Goal: Information Seeking & Learning: Compare options

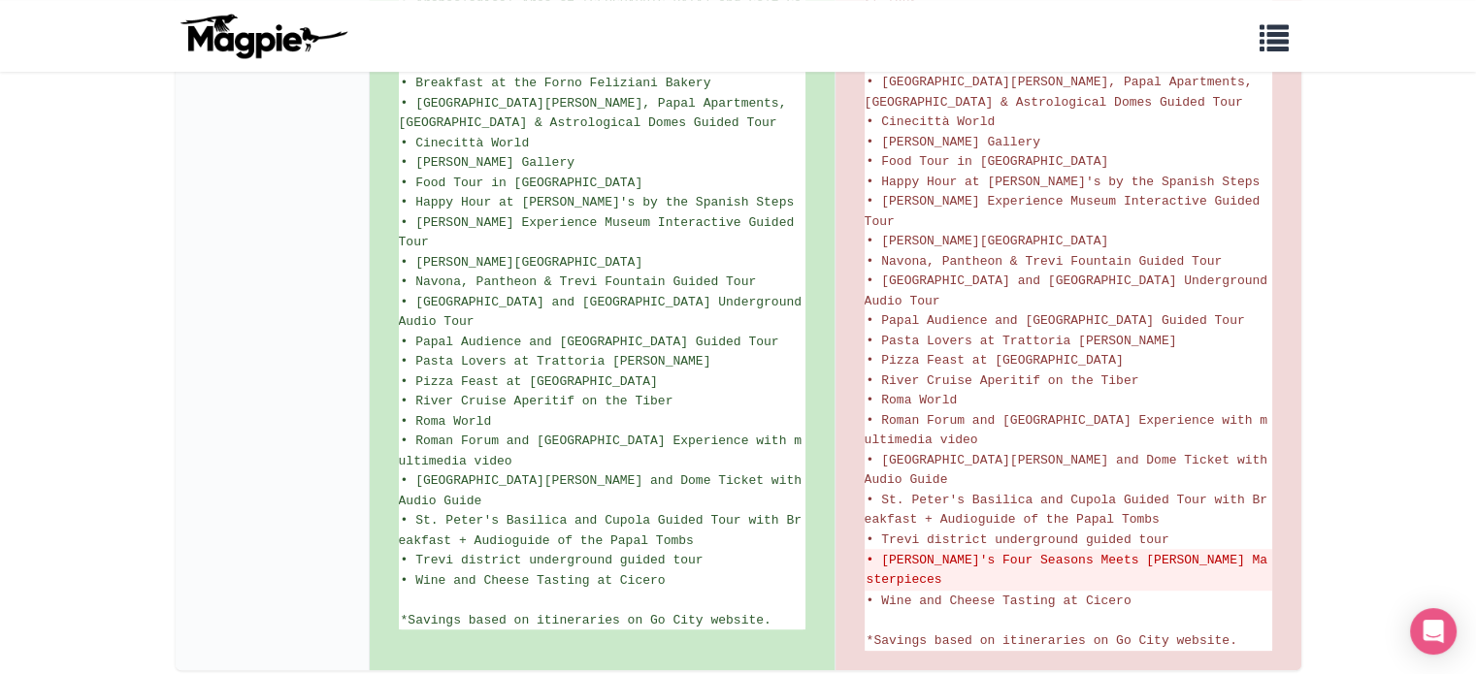
scroll to position [1451, 0]
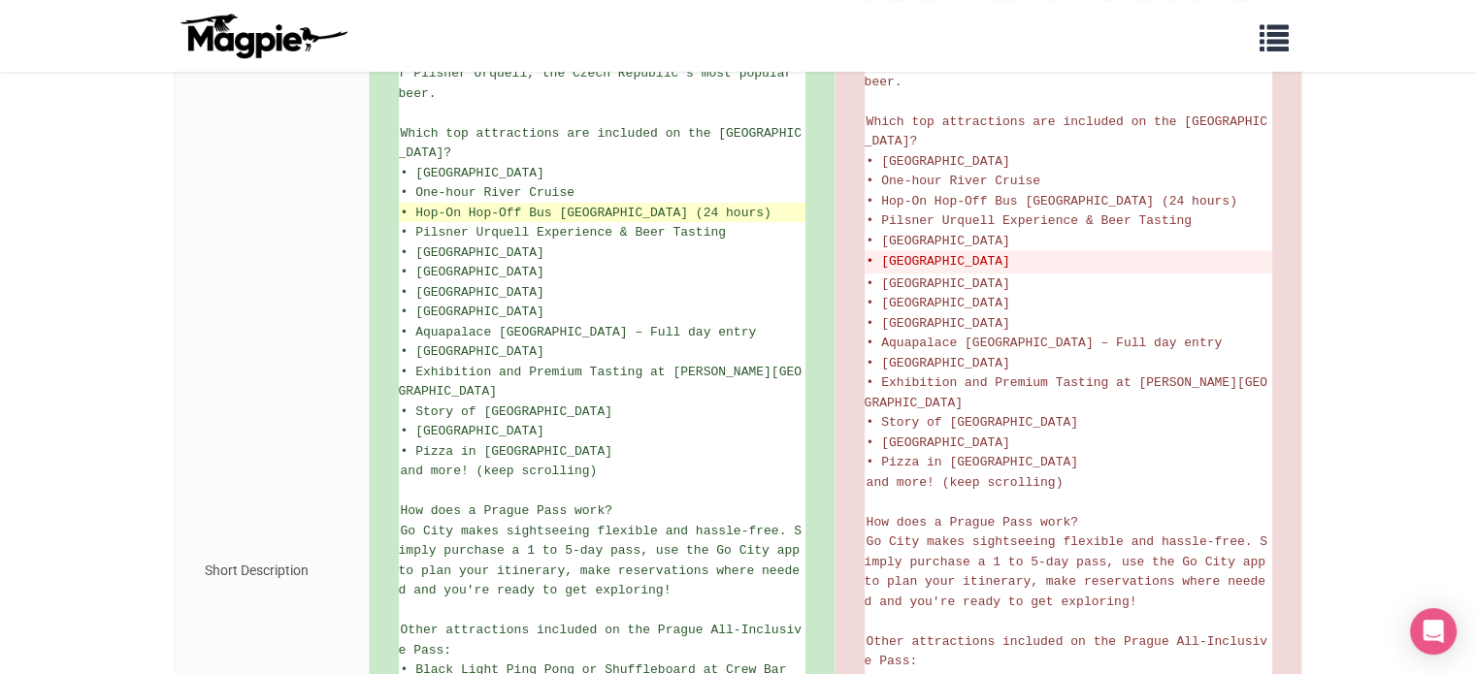
scroll to position [516, 0]
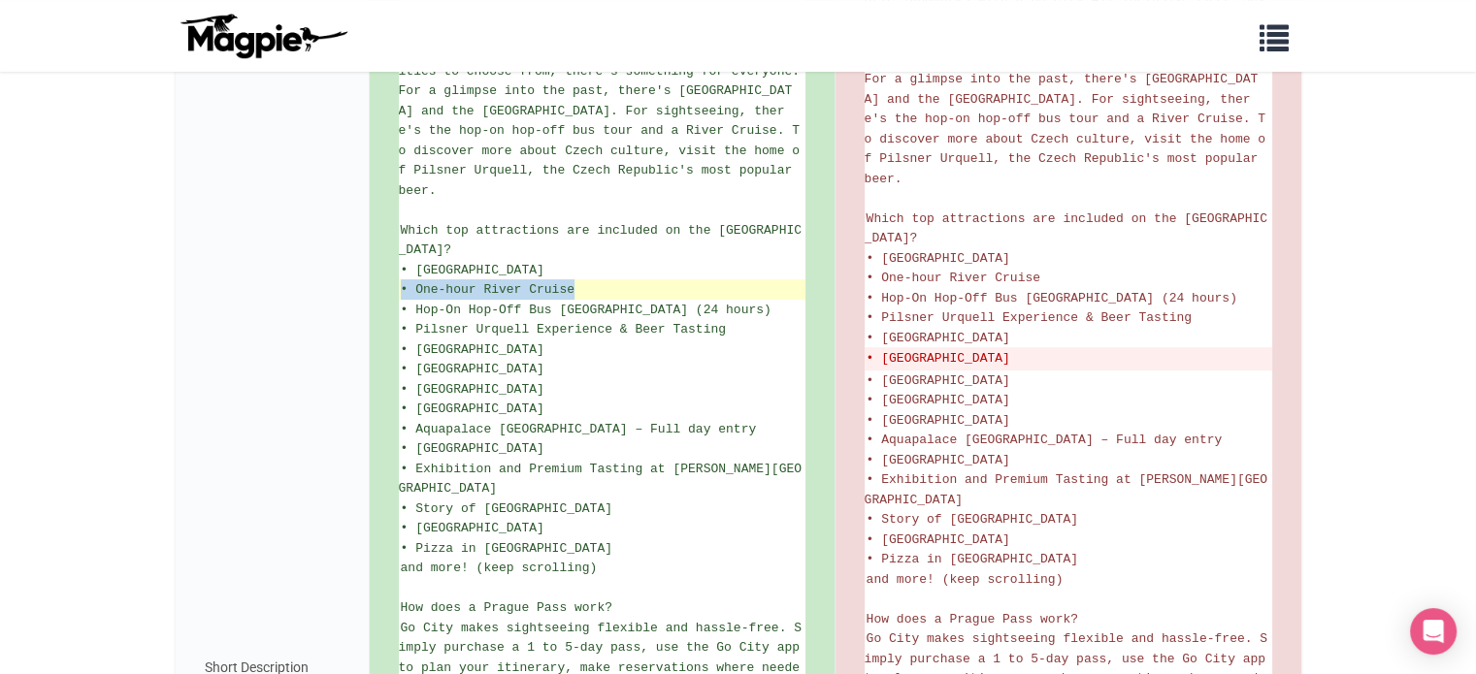
click at [573, 279] on li "• One-hour River Cruise" at bounding box center [602, 289] width 407 height 20
copy span "• One-hour River Cruise"
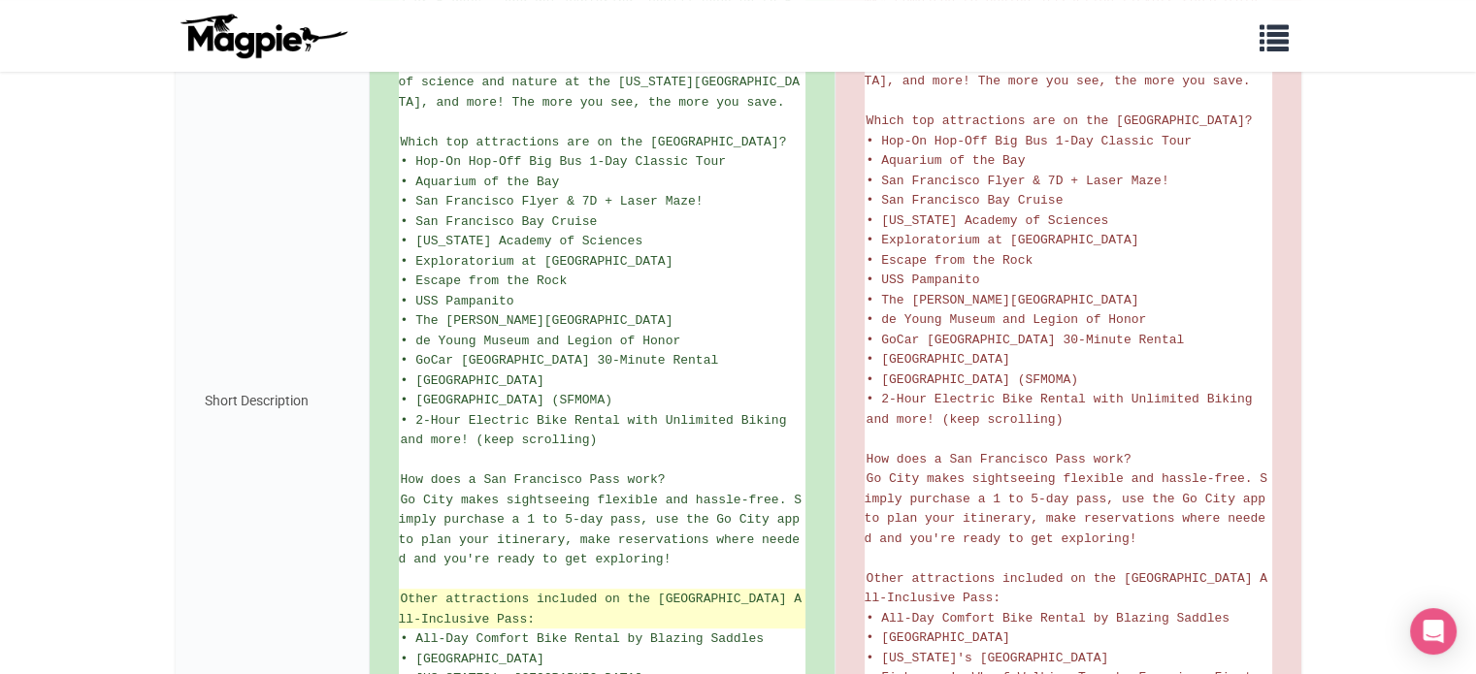
scroll to position [582, 0]
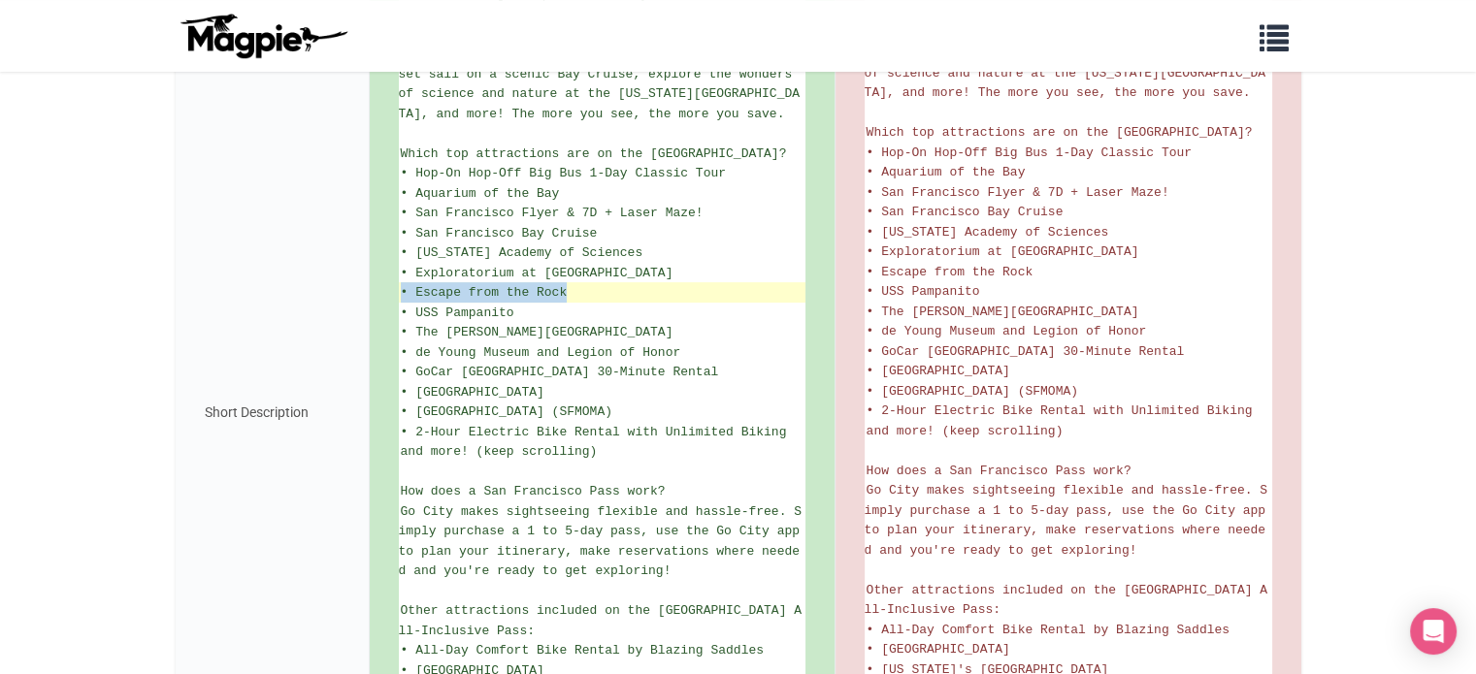
click at [563, 288] on li "• Escape from the Rock" at bounding box center [602, 292] width 407 height 20
copy span "• Escape from the Rock"
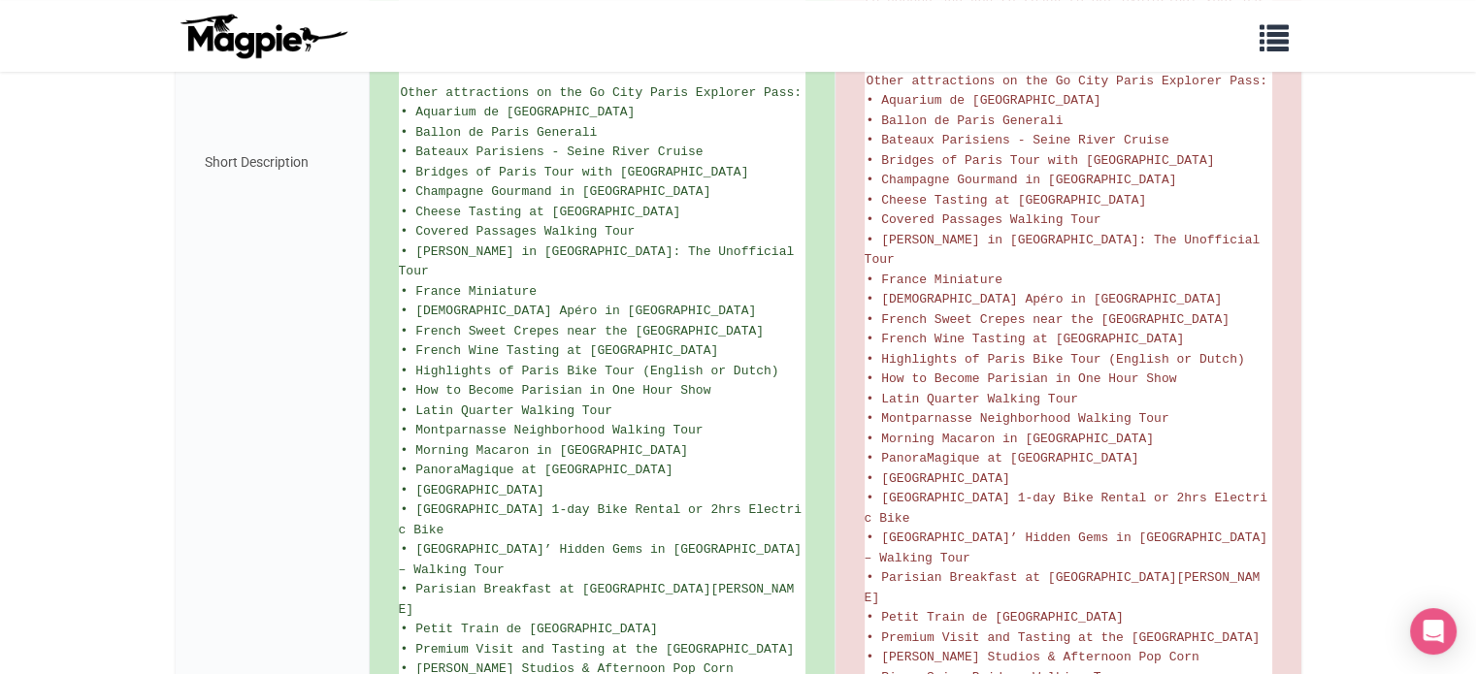
scroll to position [1164, 0]
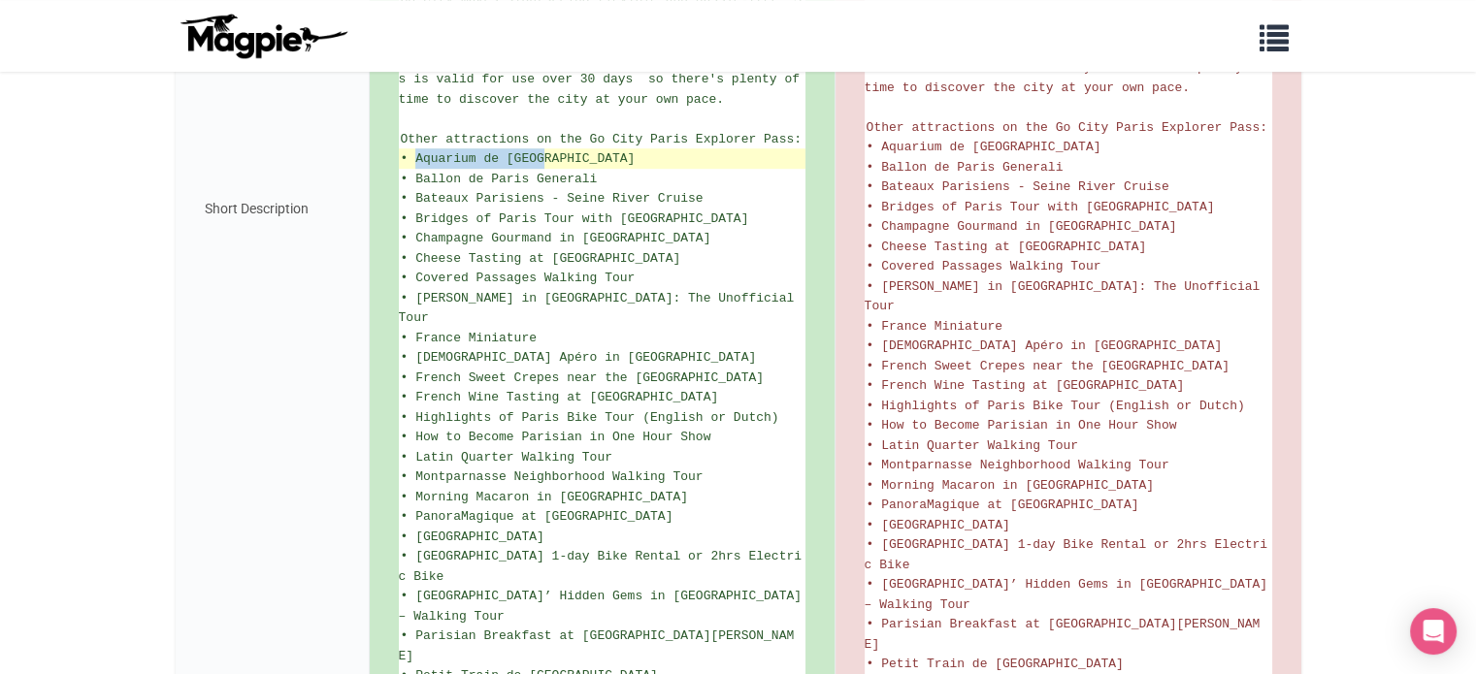
drag, startPoint x: 413, startPoint y: 163, endPoint x: 543, endPoint y: 159, distance: 130.1
click at [543, 159] on span "• Aquarium de Paris" at bounding box center [518, 158] width 235 height 15
copy span "Aquarium de Paris"
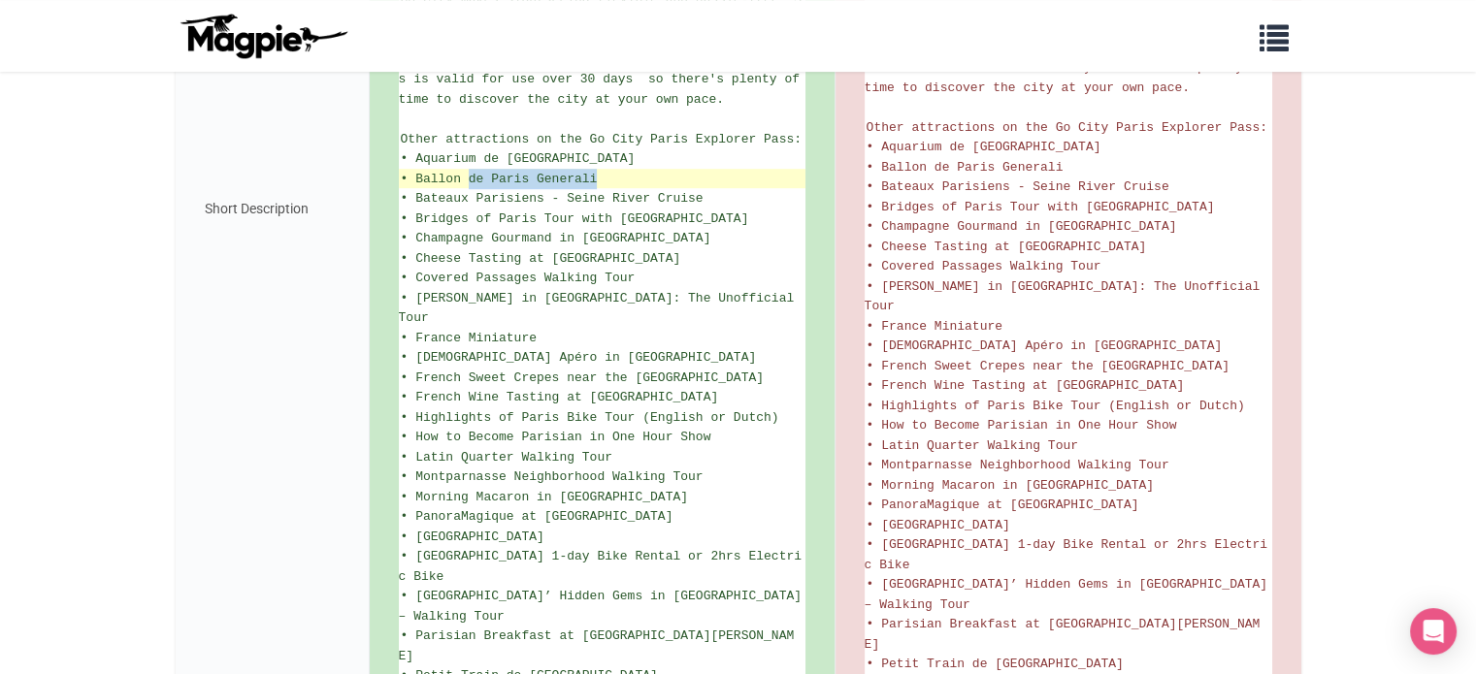
drag, startPoint x: 596, startPoint y: 178, endPoint x: 466, endPoint y: 179, distance: 130.0
click at [466, 179] on span "• Ballon de Paris Generali" at bounding box center [499, 179] width 197 height 15
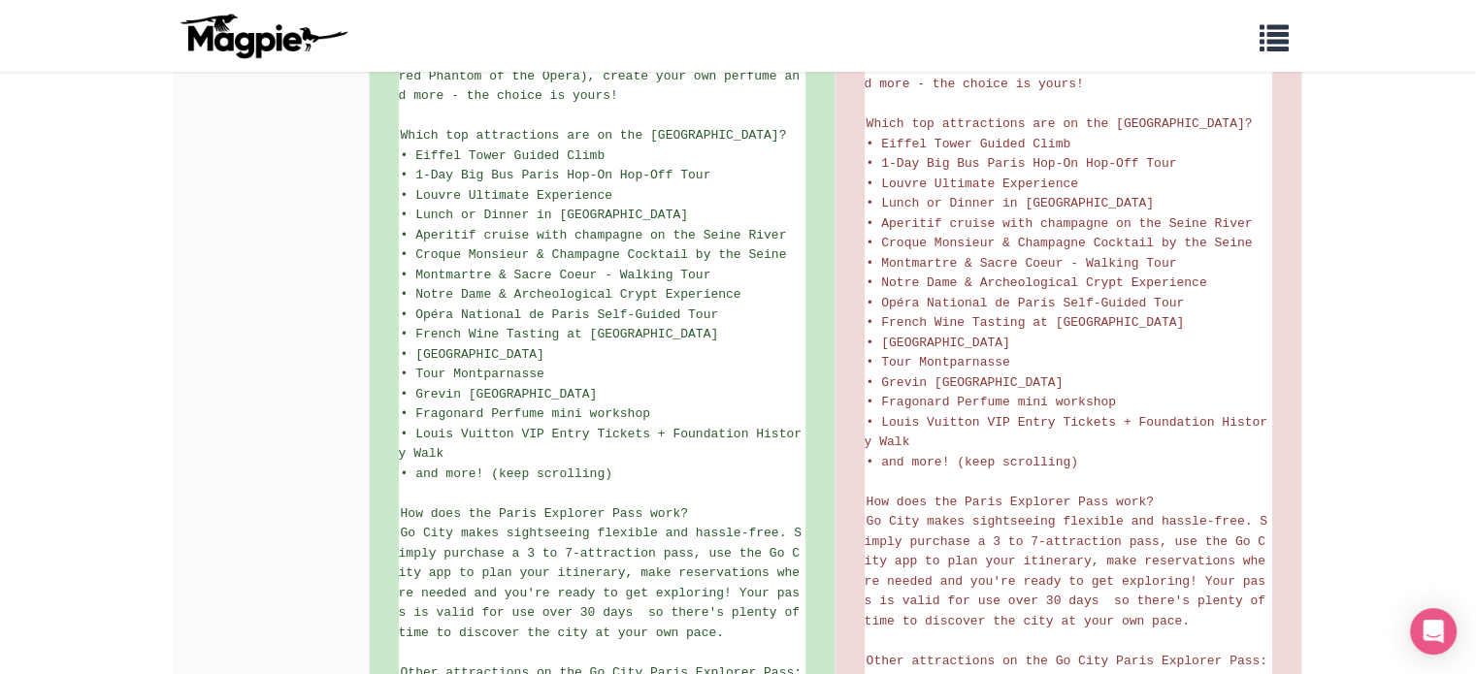
scroll to position [582, 0]
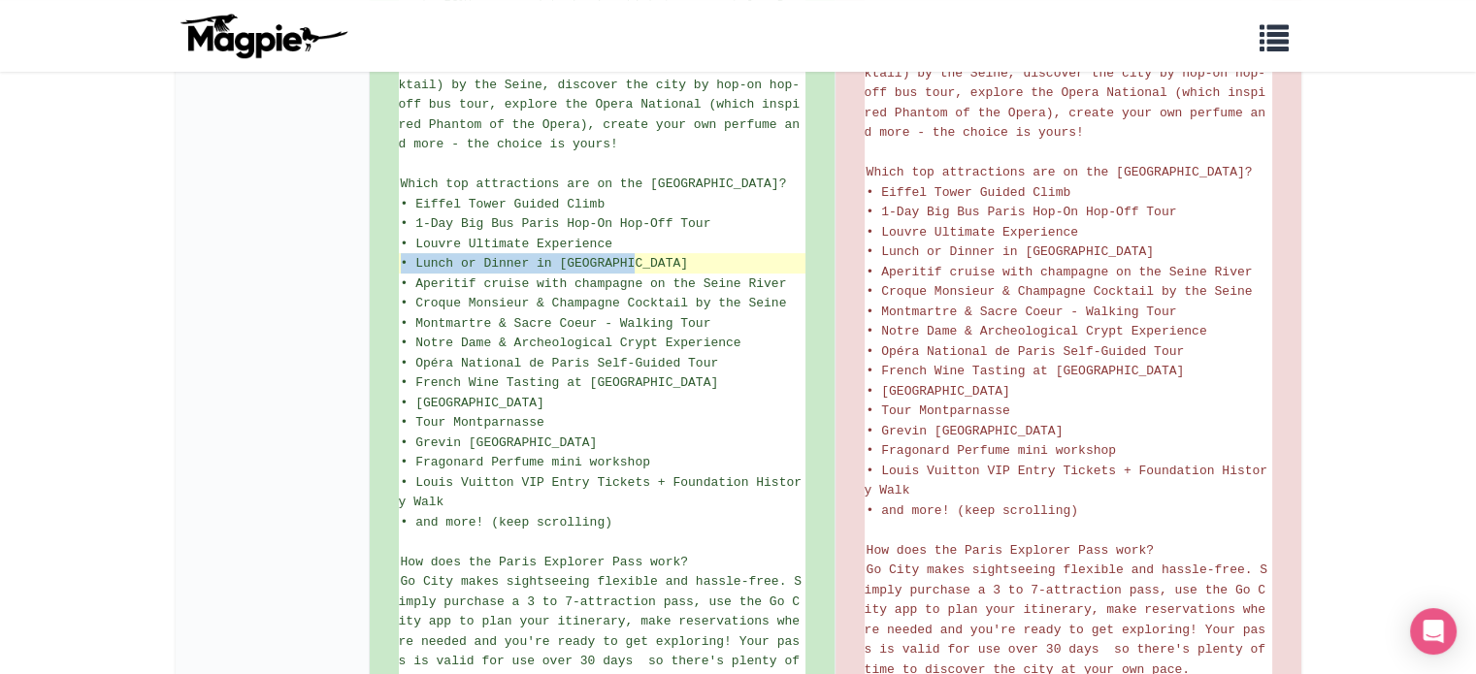
click at [634, 271] on li "• Lunch or Dinner in Montmartre" at bounding box center [602, 263] width 407 height 20
copy span "• Lunch or Dinner in Montmartre"
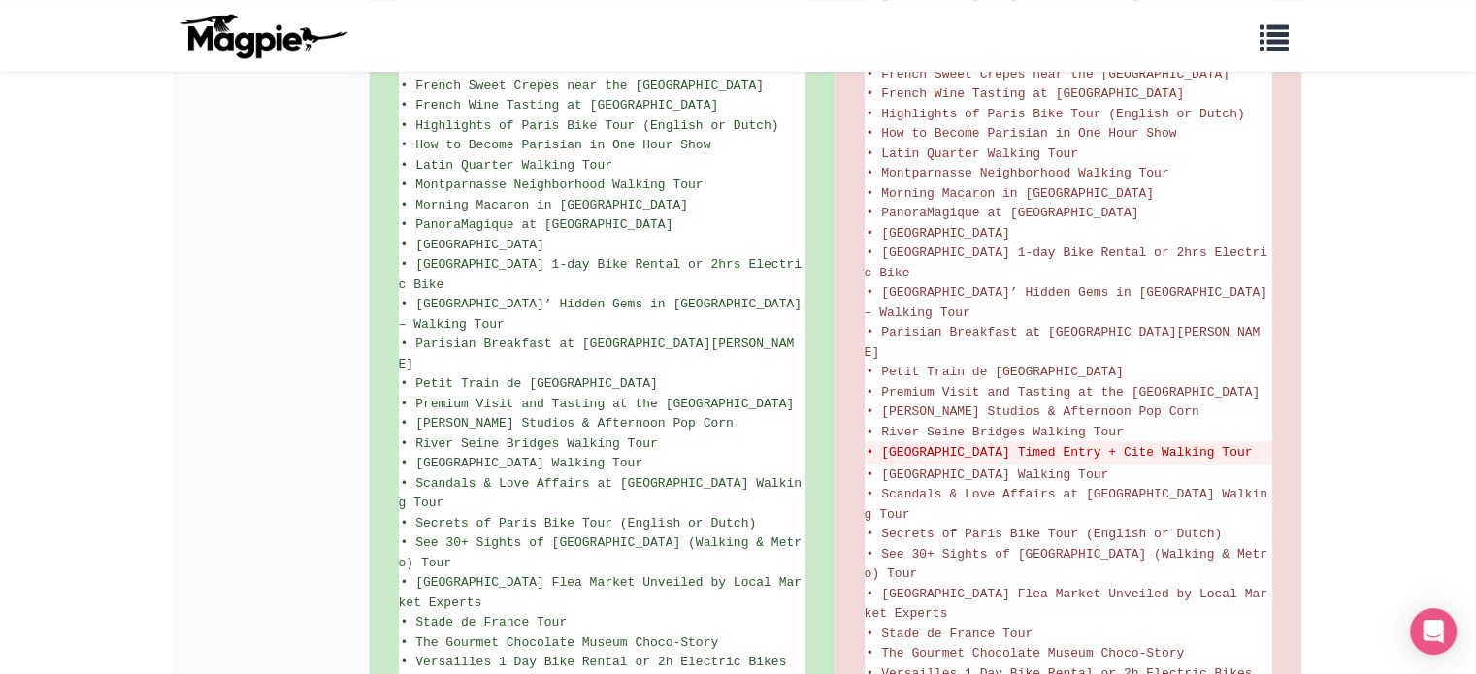
scroll to position [1552, 0]
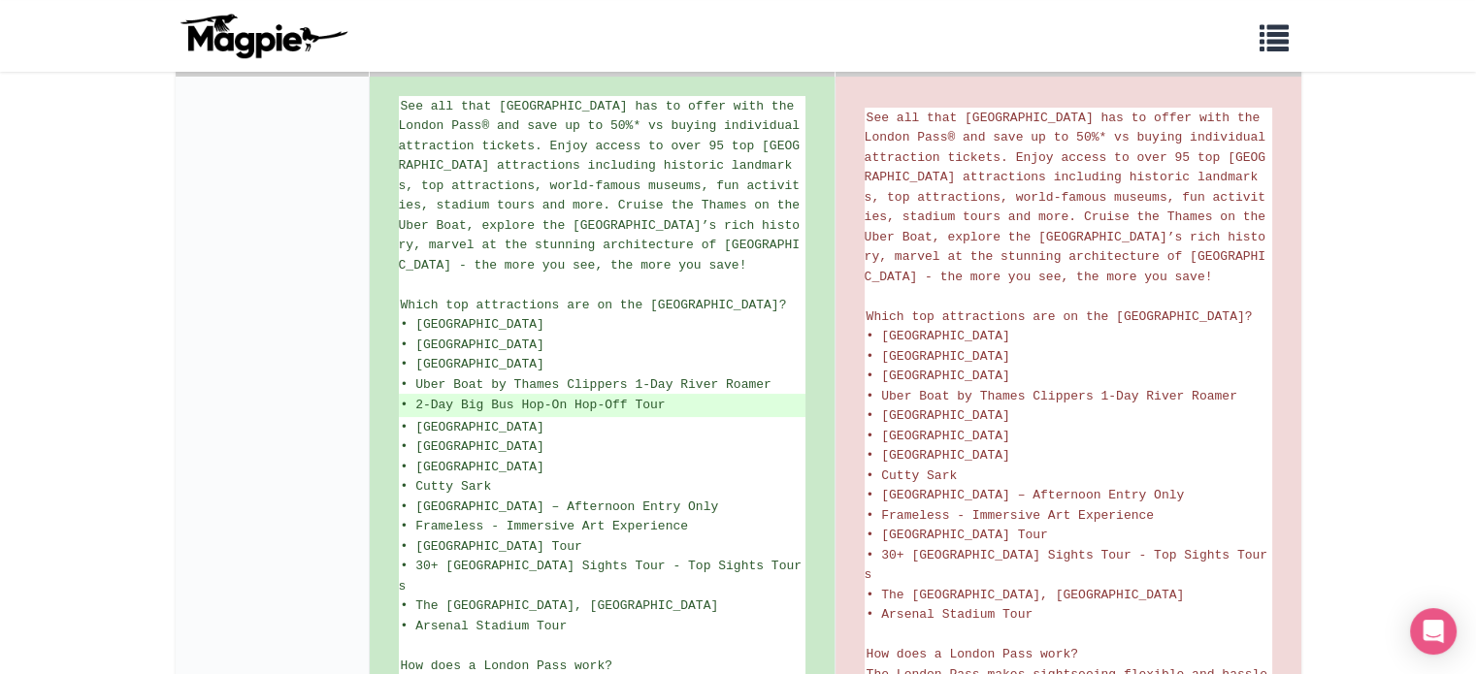
scroll to position [388, 0]
drag, startPoint x: 416, startPoint y: 403, endPoint x: 666, endPoint y: 406, distance: 249.4
click at [666, 406] on ins "• 2-Day Big Bus Hop-On Hop-Off Tour" at bounding box center [602, 407] width 403 height 19
copy ins "2-Day Big Bus Hop-On Hop-Off Tour"
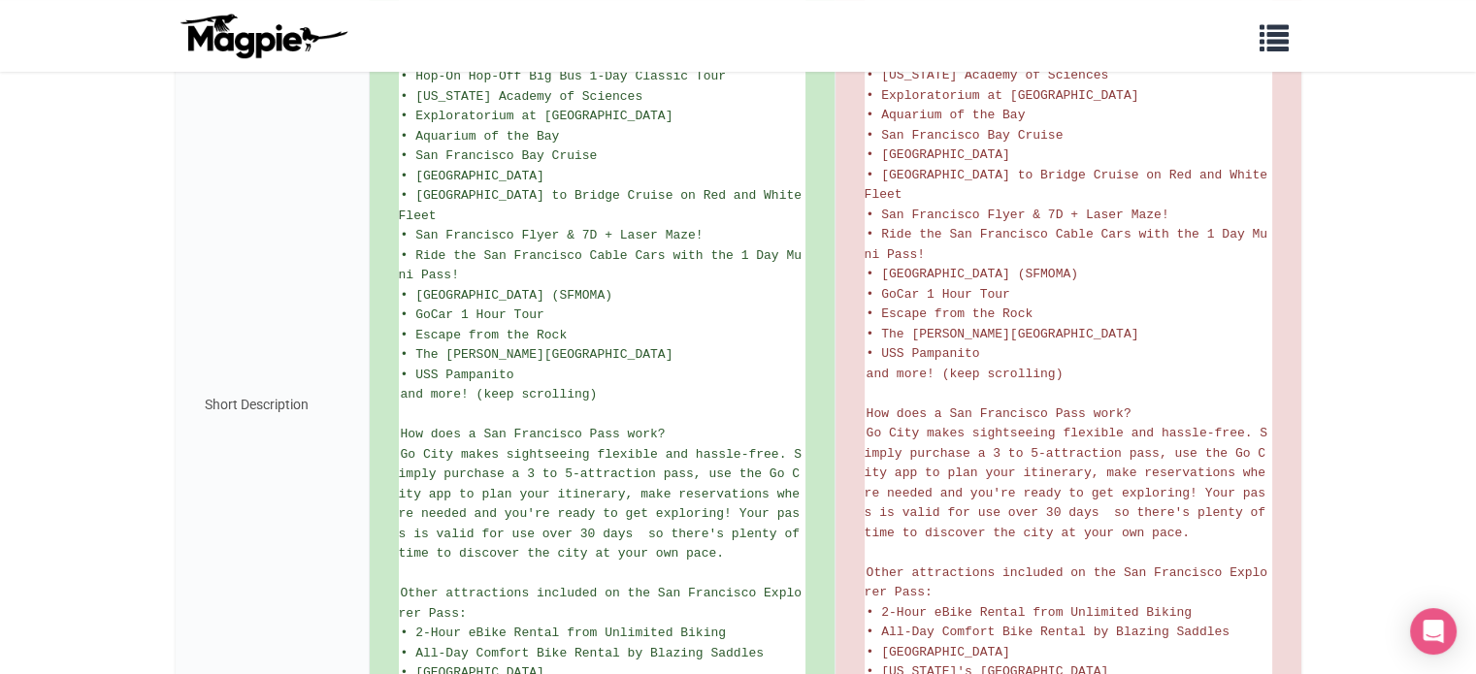
scroll to position [582, 0]
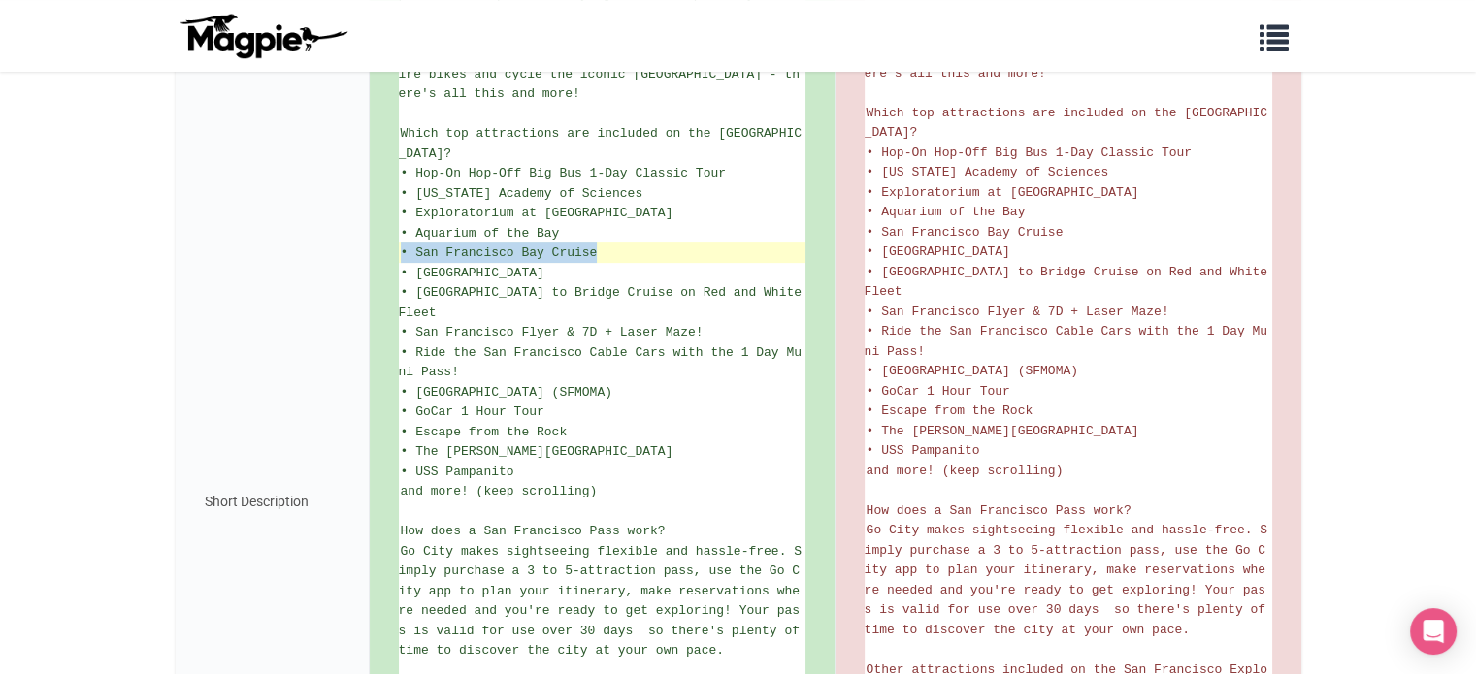
click at [596, 251] on li "• San Francisco Bay Cruise" at bounding box center [602, 253] width 407 height 20
copy span "• San Francisco Bay Cruise"
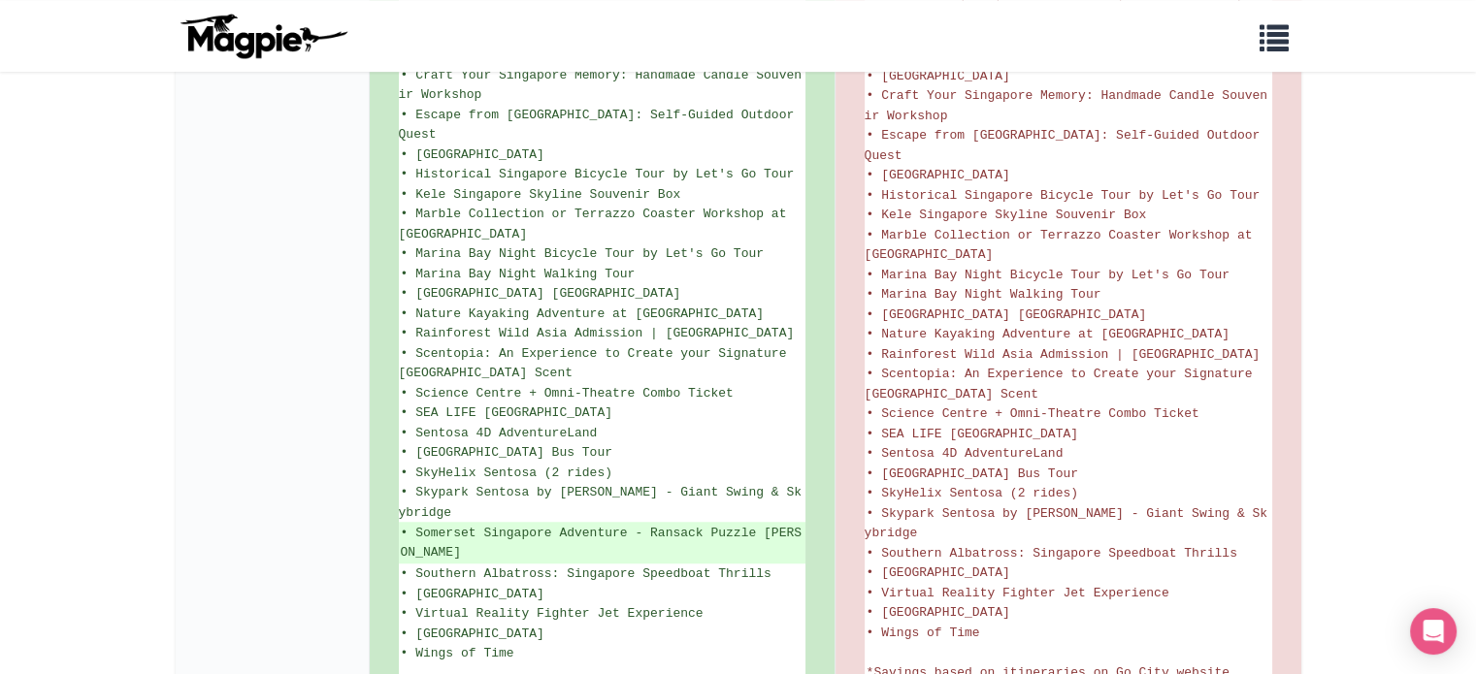
scroll to position [1549, 0]
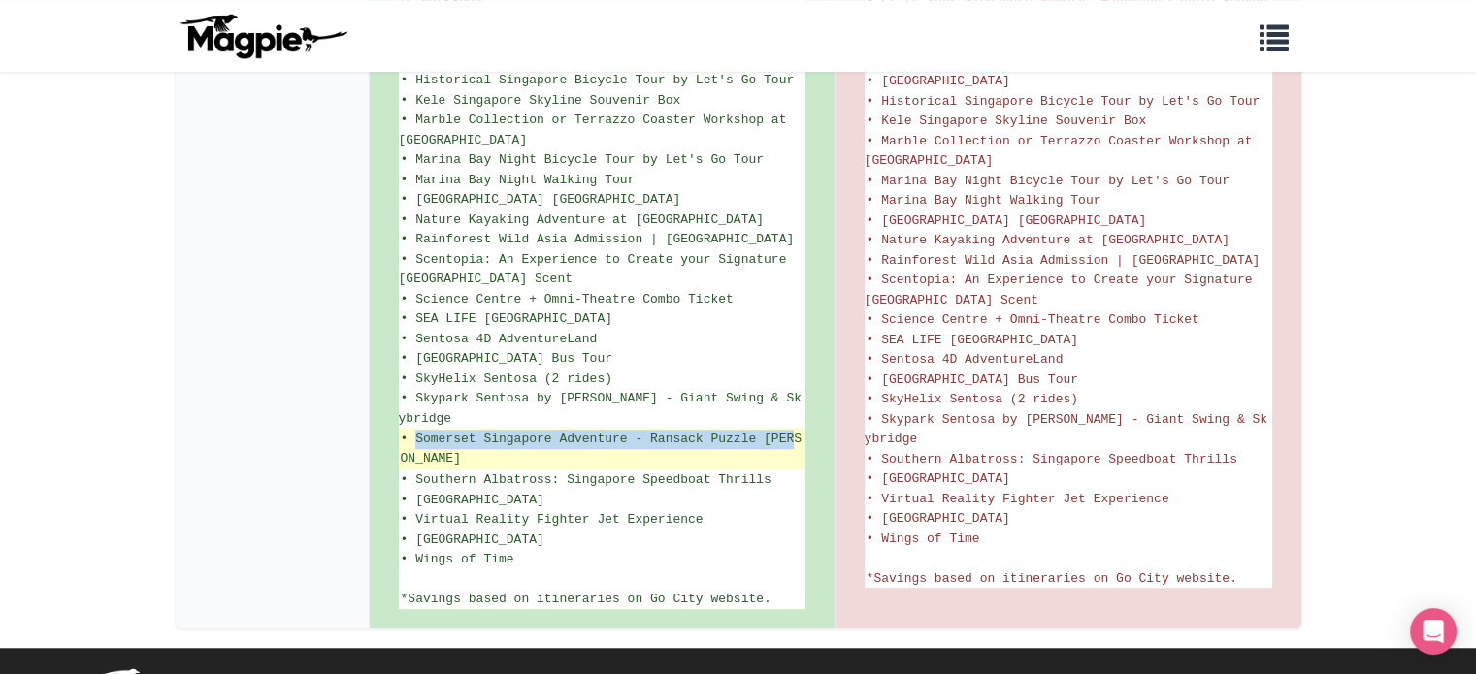
drag, startPoint x: 417, startPoint y: 405, endPoint x: 795, endPoint y: 407, distance: 377.4
click at [795, 430] on ins "• Somerset Singapore Adventure - Ransack Puzzle [PERSON_NAME]" at bounding box center [602, 449] width 403 height 38
copy ins "Somerset Singapore Adventure - Ransack Puzzle [PERSON_NAME]"
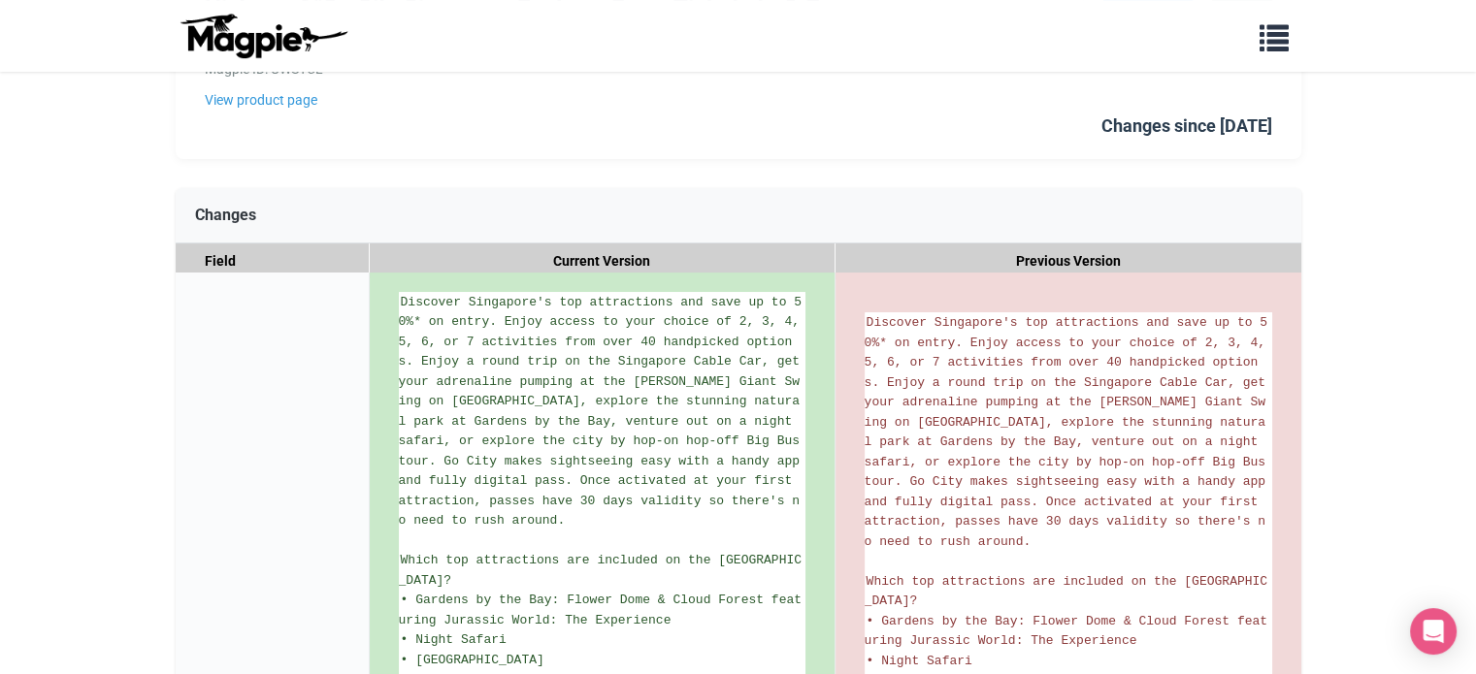
scroll to position [191, 0]
